Goal: Task Accomplishment & Management: Manage account settings

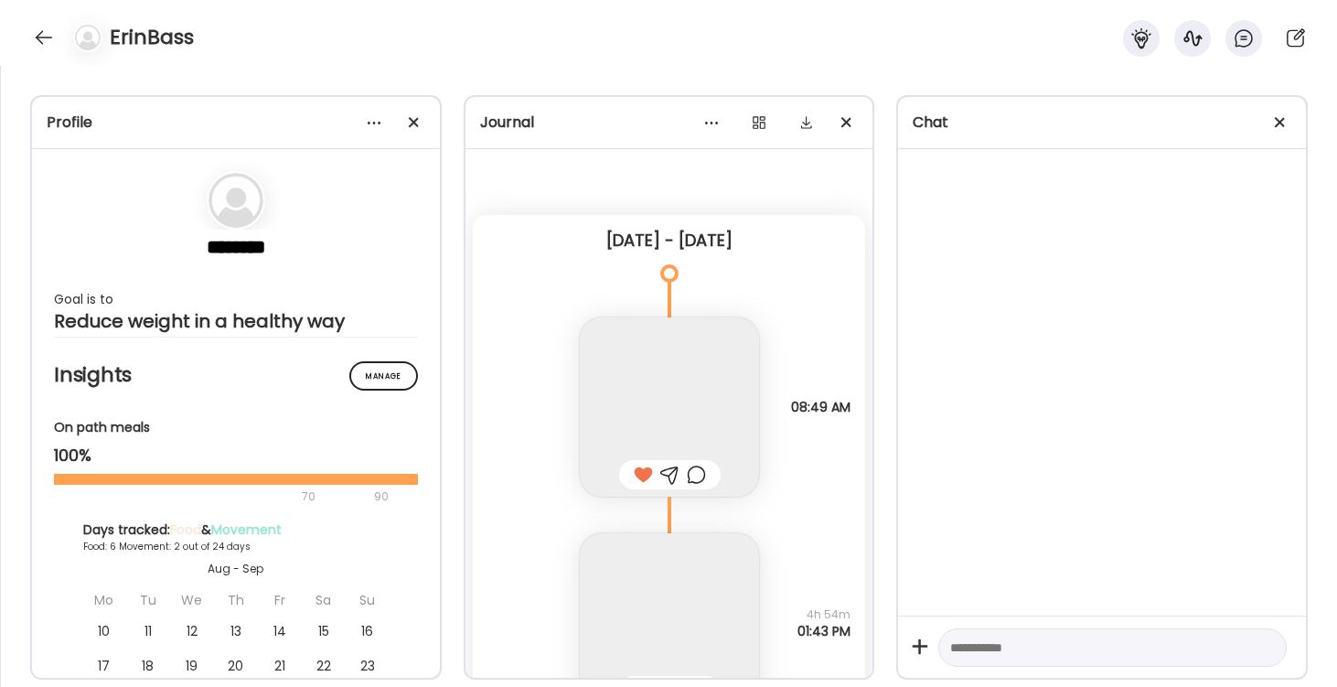
scroll to position [10766, 0]
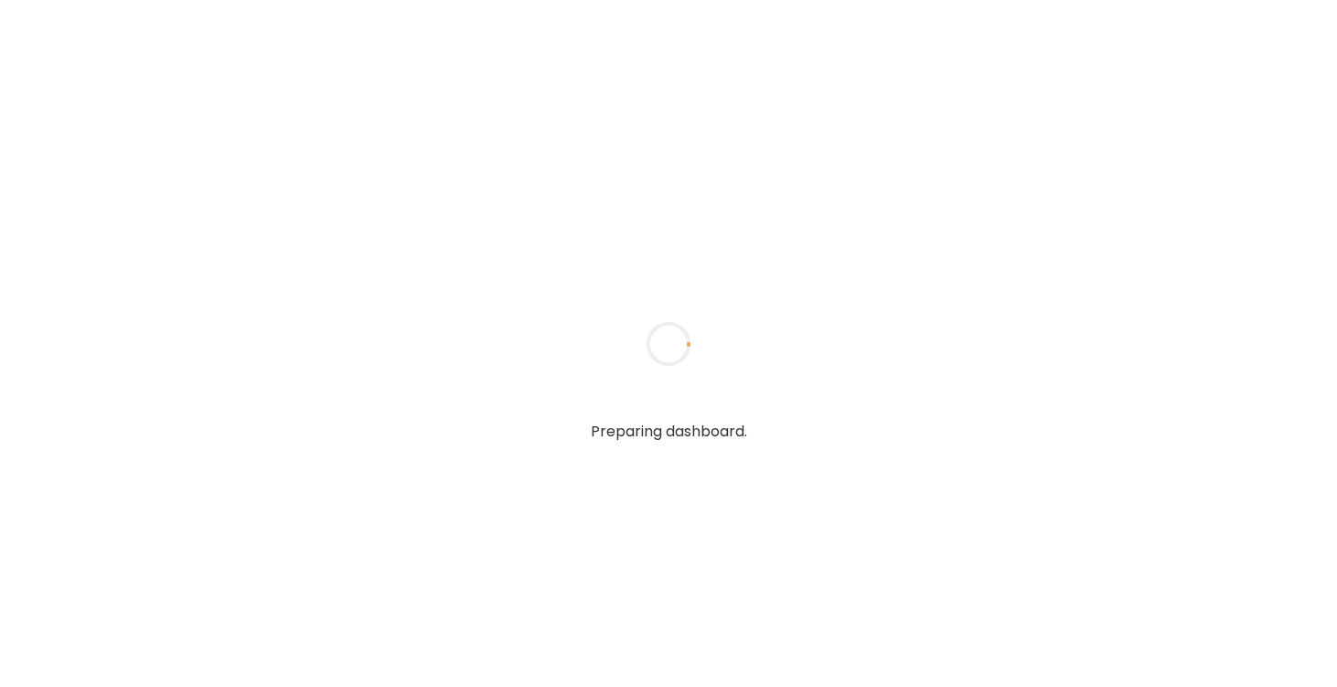
type textarea "**********"
type input "*********"
type input "**********"
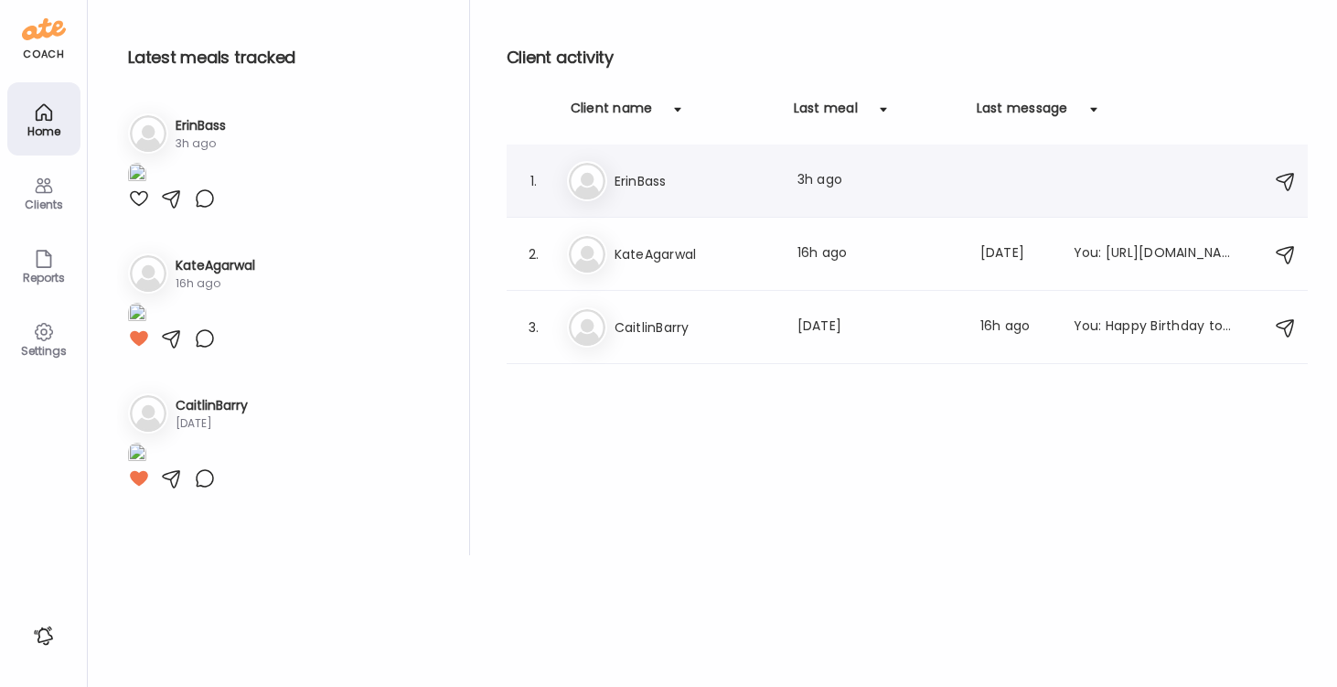
click at [625, 187] on h3 "ErinBass" at bounding box center [694, 181] width 161 height 22
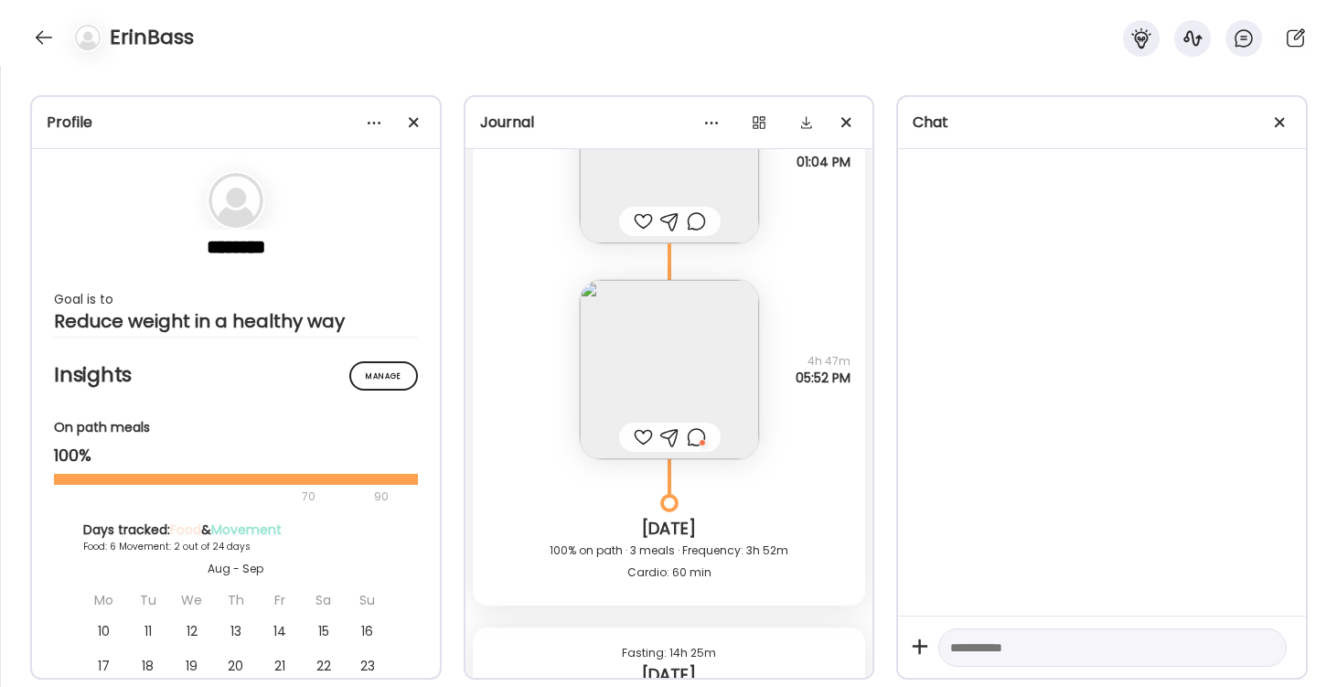
scroll to position [22708, 0]
click at [700, 440] on div at bounding box center [696, 436] width 19 height 22
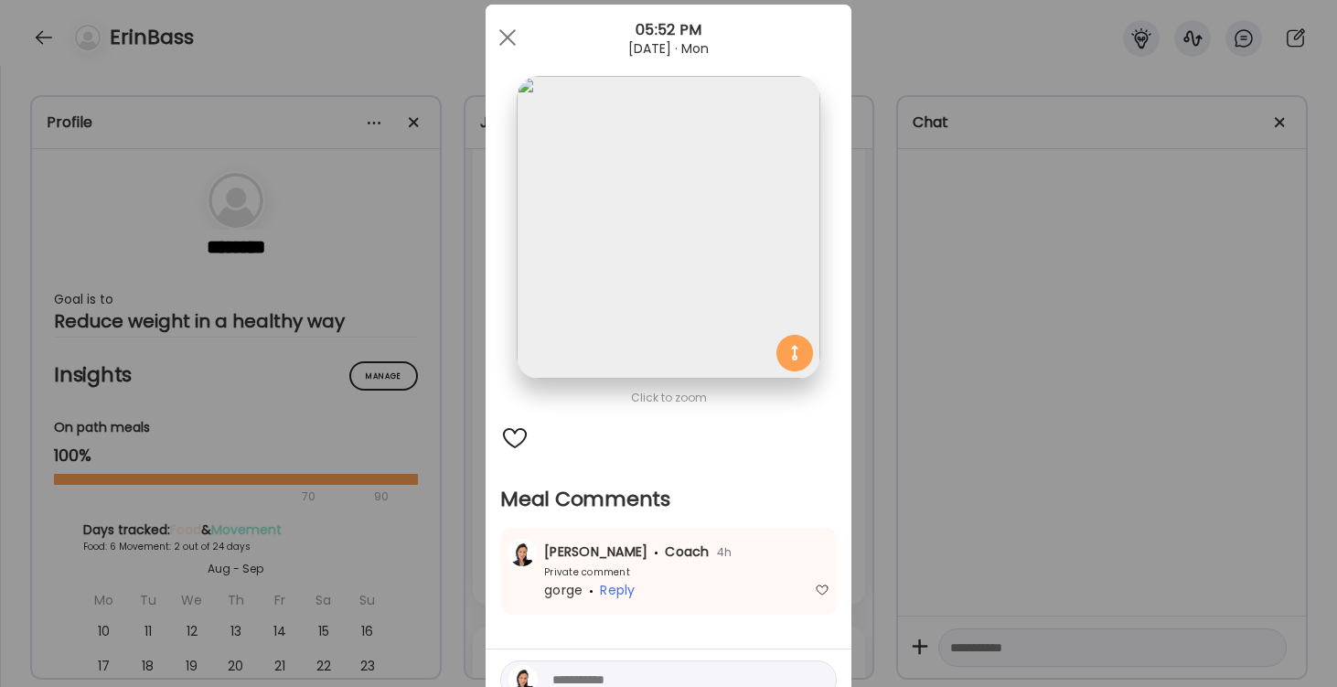
scroll to position [36, 0]
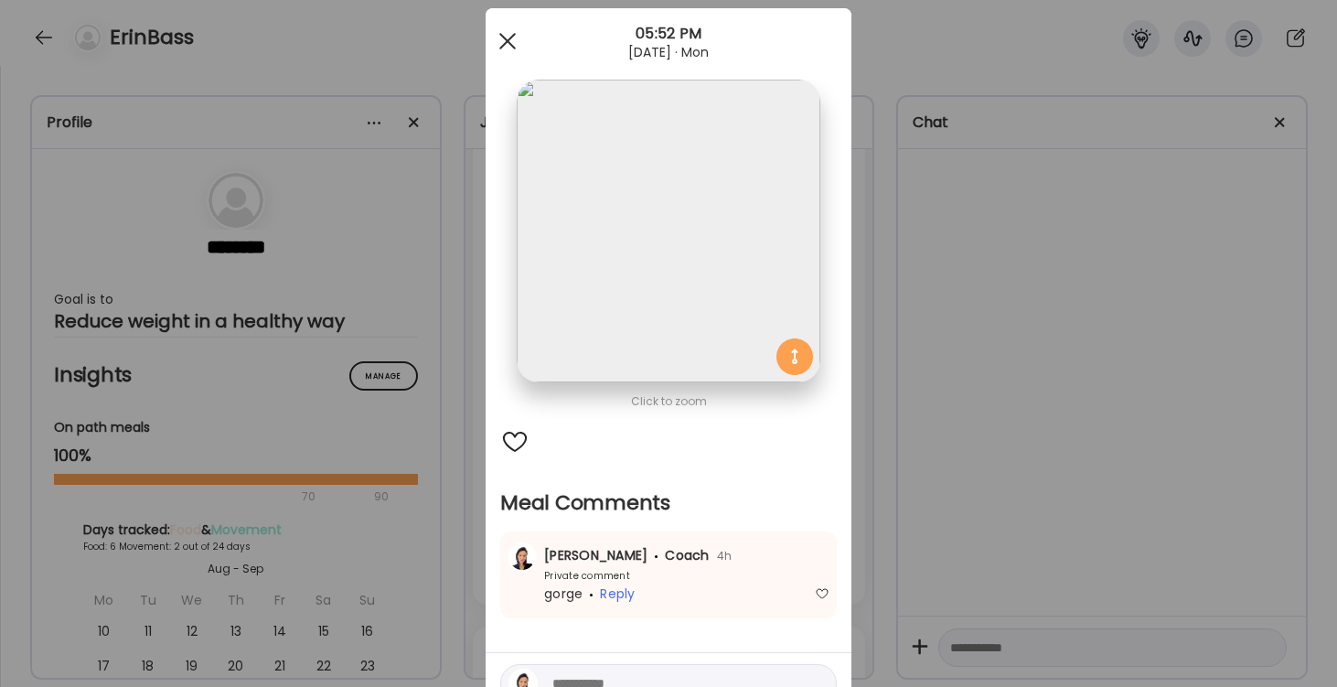
click at [507, 35] on div at bounding box center [507, 41] width 37 height 37
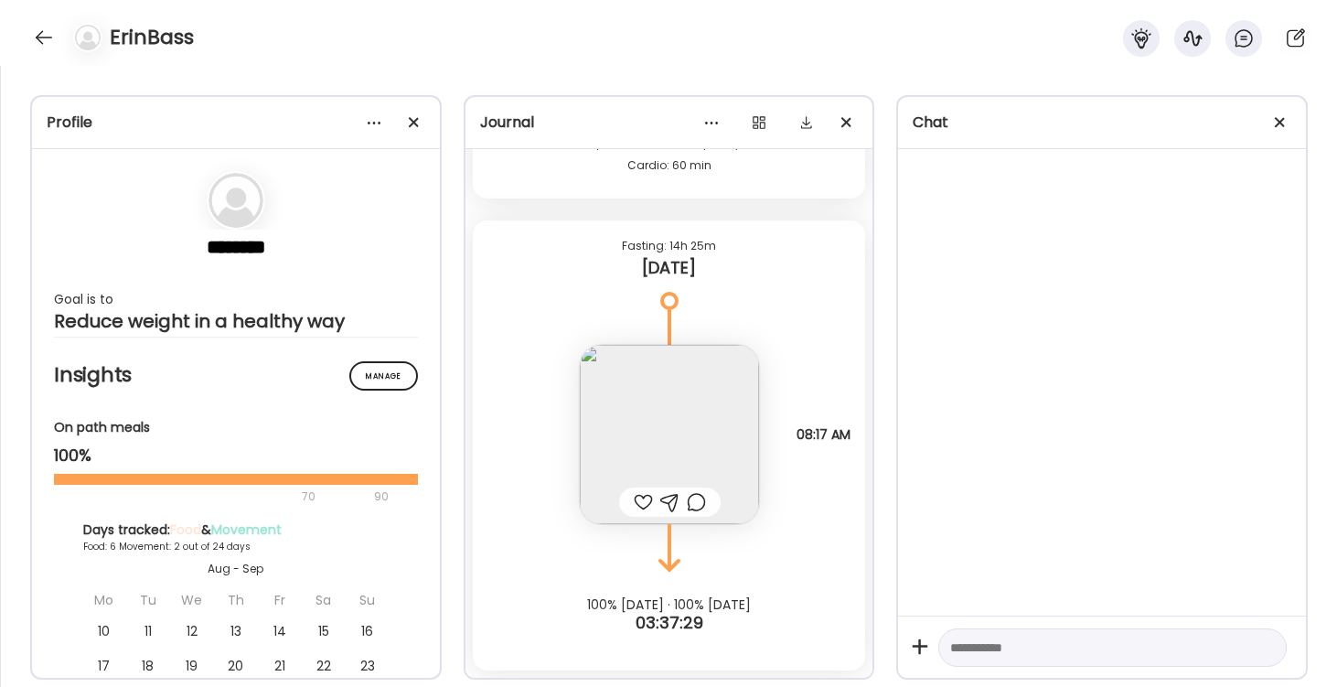
scroll to position [23114, 0]
click at [699, 399] on img at bounding box center [669, 434] width 179 height 179
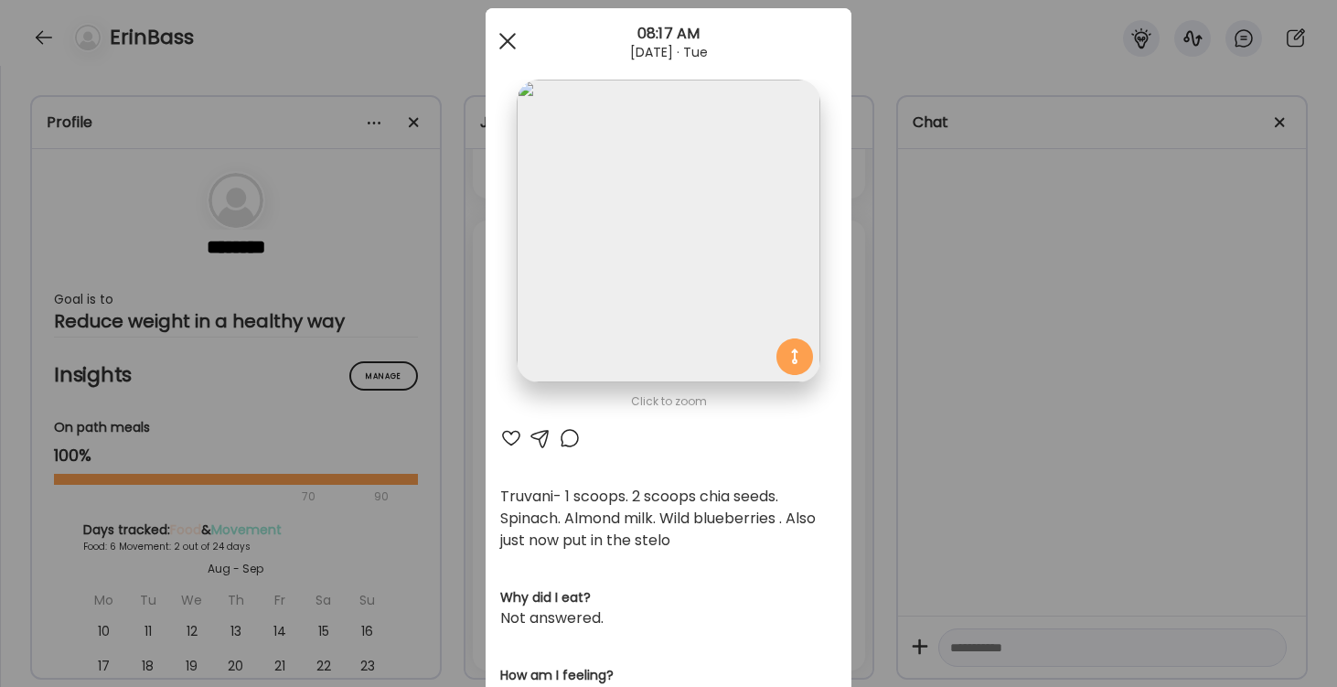
click at [508, 47] on div at bounding box center [507, 41] width 37 height 37
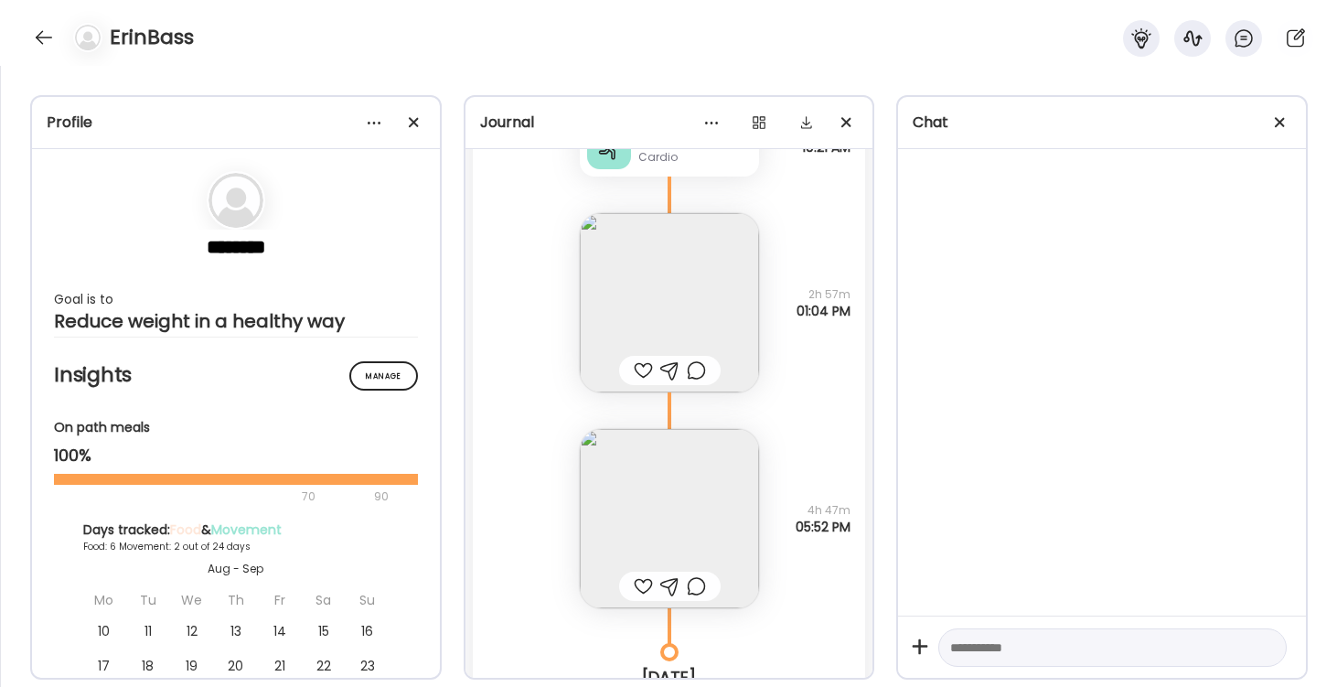
scroll to position [22544, 0]
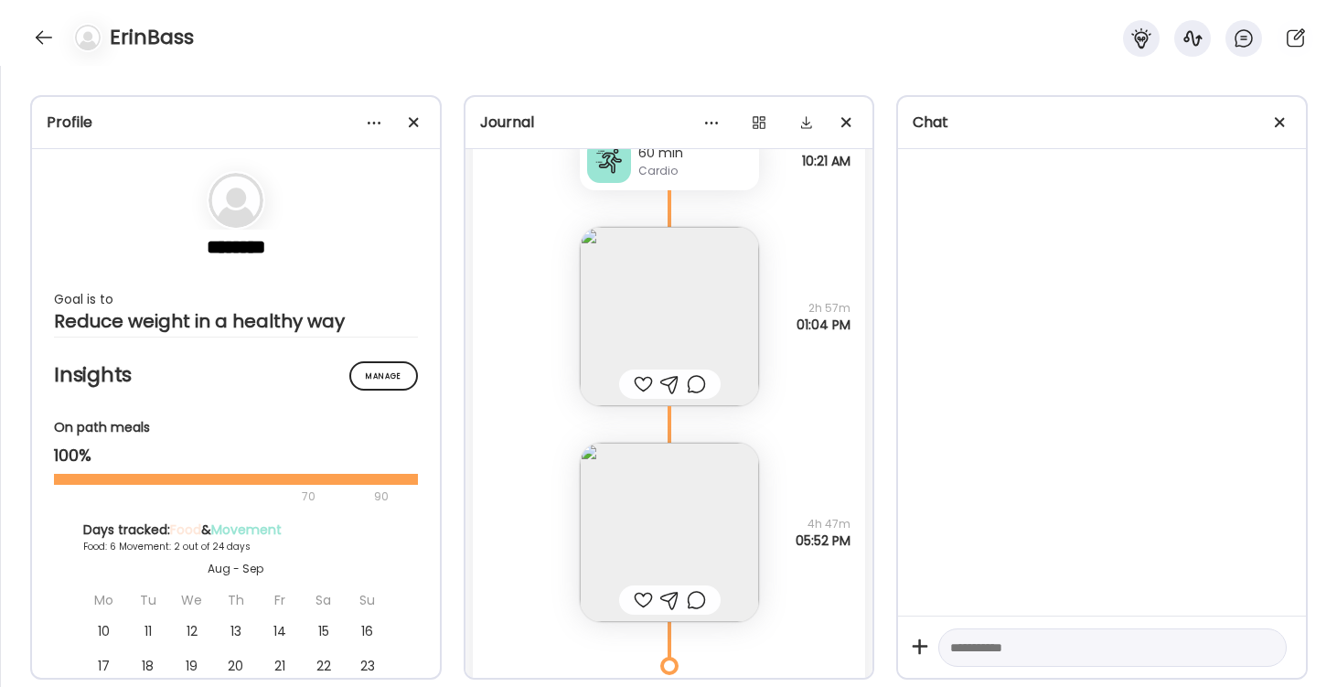
click at [675, 317] on img at bounding box center [669, 316] width 179 height 179
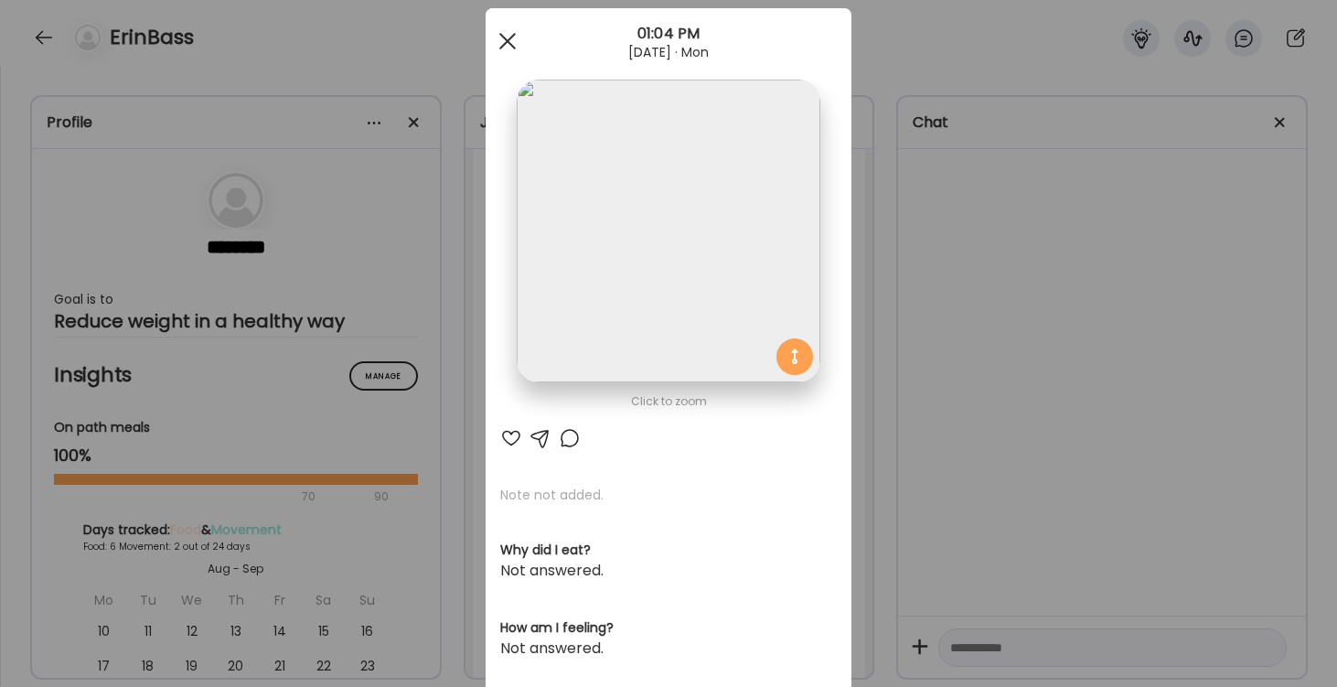
click at [509, 35] on div at bounding box center [507, 41] width 37 height 37
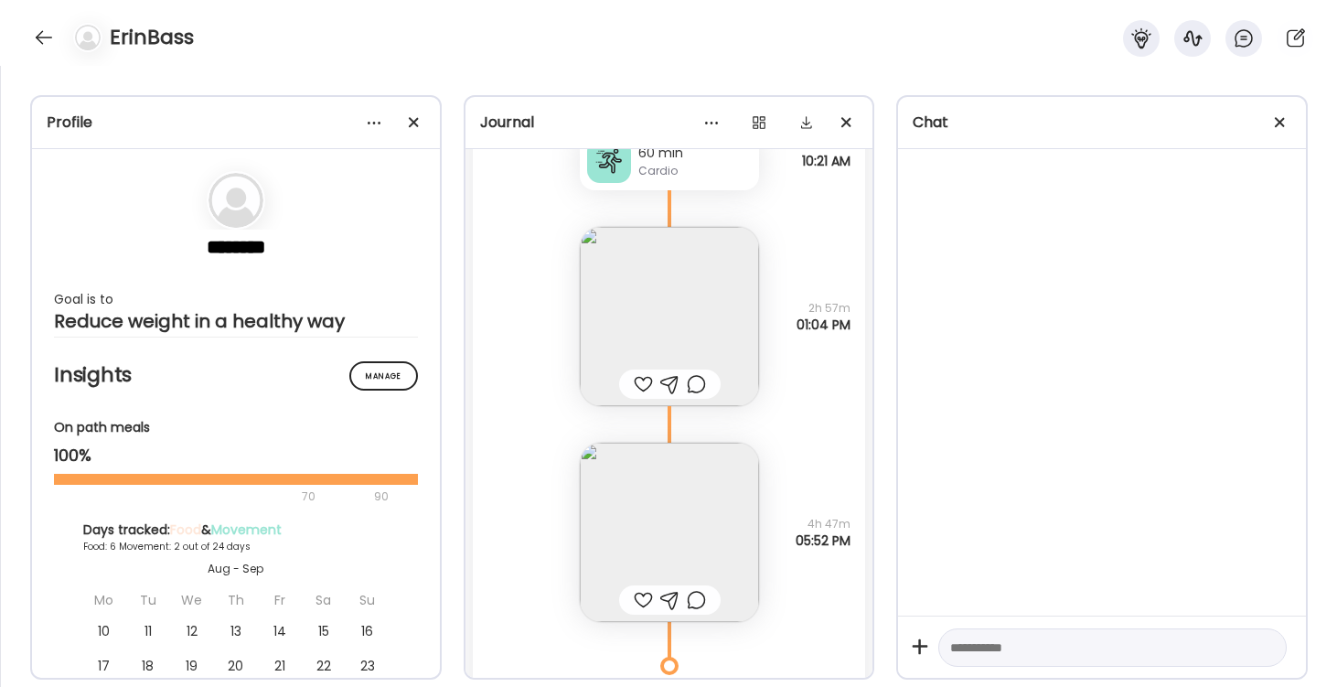
click at [680, 490] on img at bounding box center [669, 532] width 179 height 179
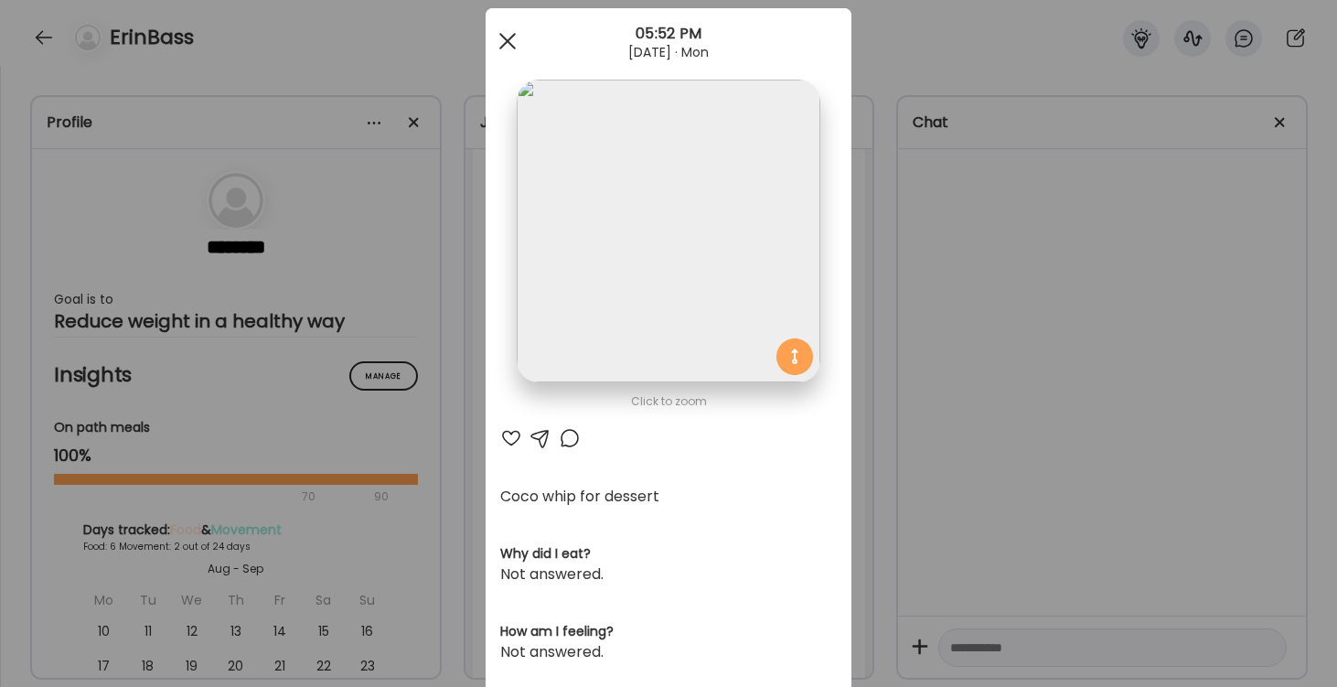
click at [508, 37] on div at bounding box center [507, 41] width 37 height 37
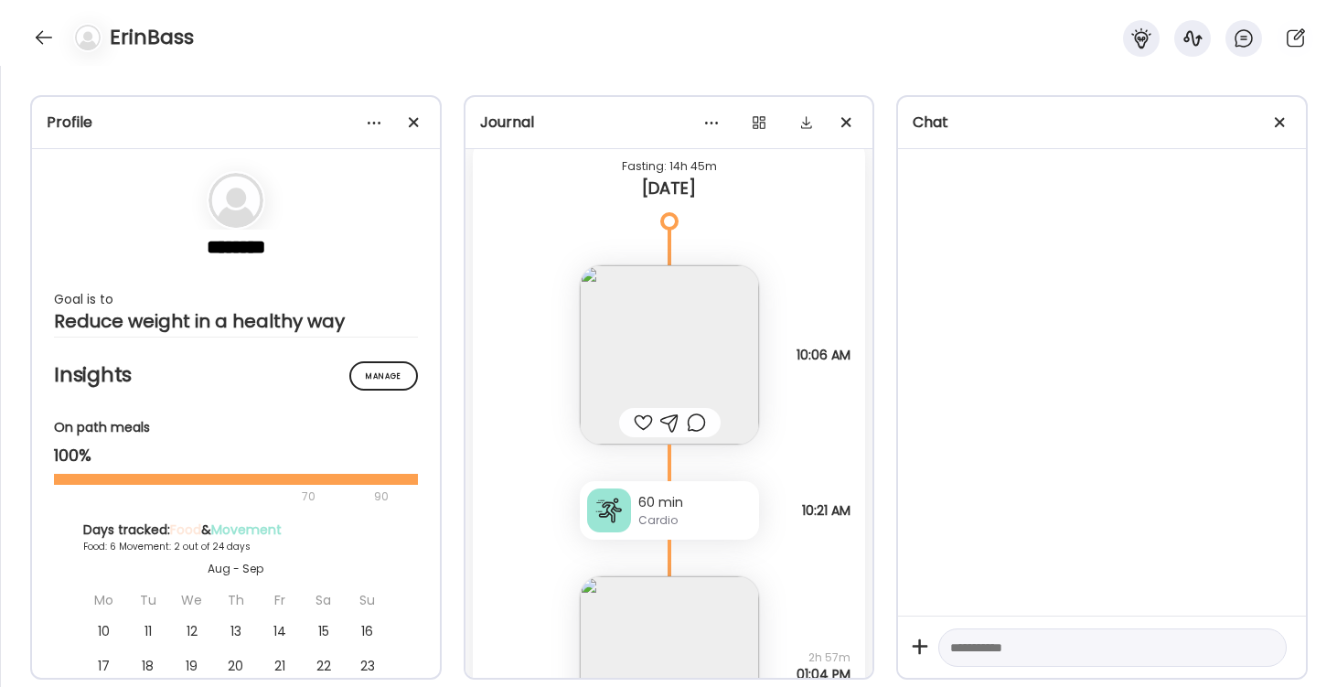
scroll to position [22171, 0]
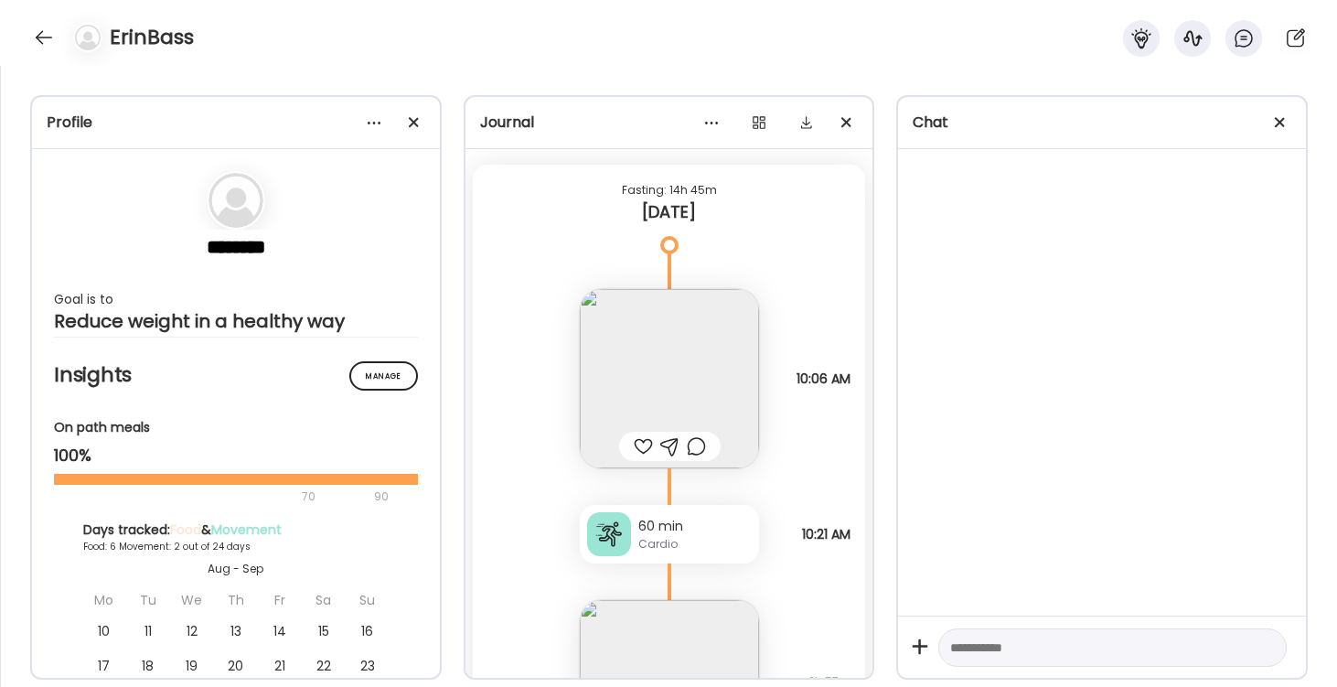
click at [697, 393] on img at bounding box center [669, 378] width 179 height 179
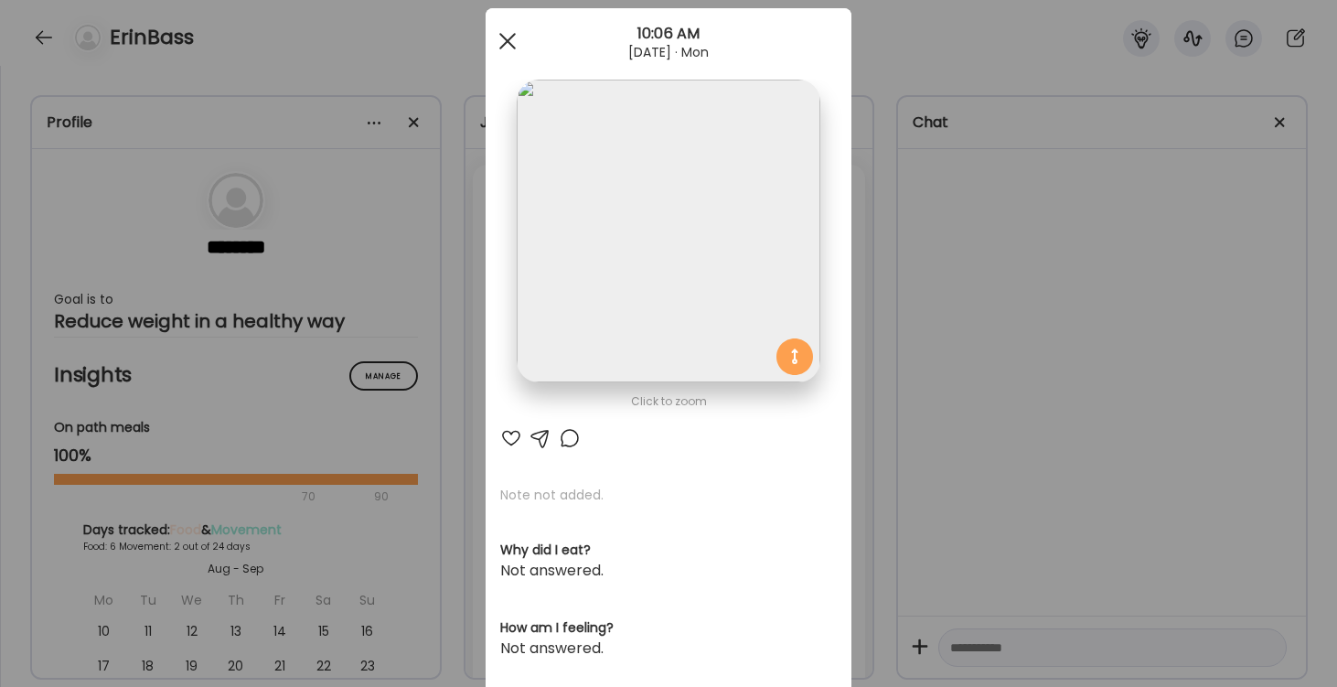
click at [503, 41] on div at bounding box center [507, 41] width 37 height 37
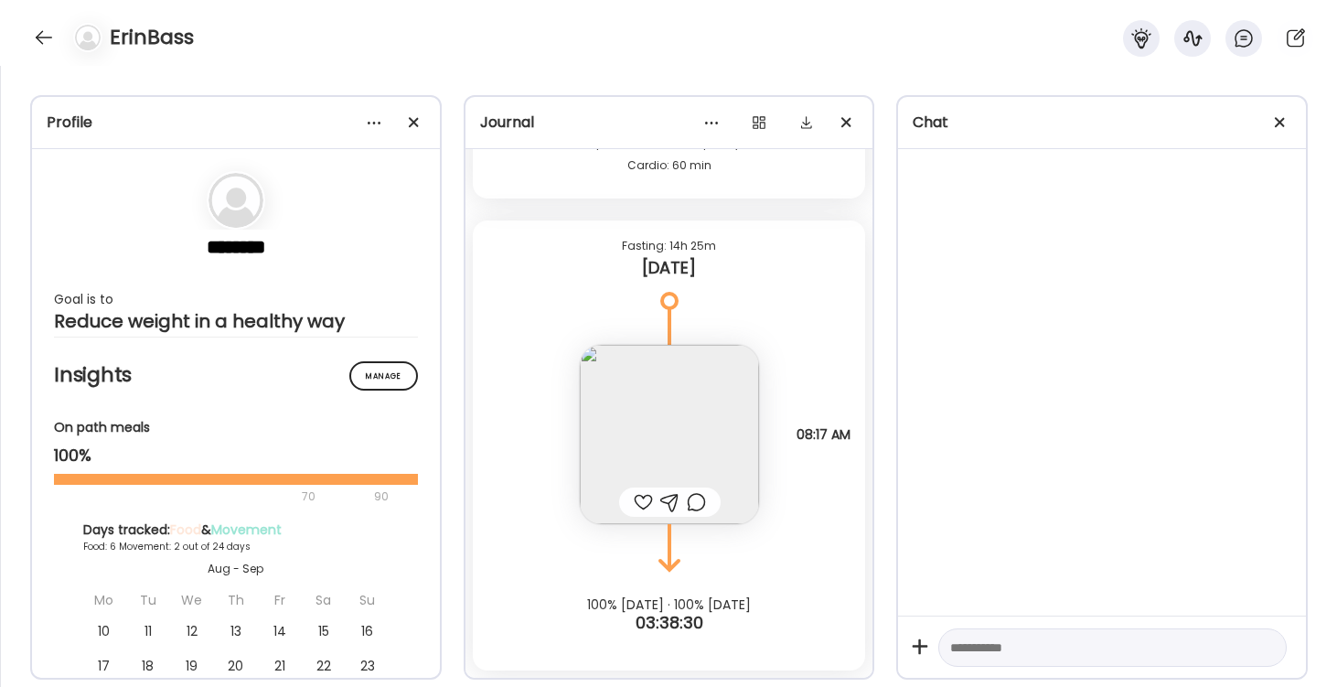
scroll to position [23114, 0]
click at [45, 35] on div at bounding box center [43, 37] width 29 height 29
